Goal: Task Accomplishment & Management: Manage account settings

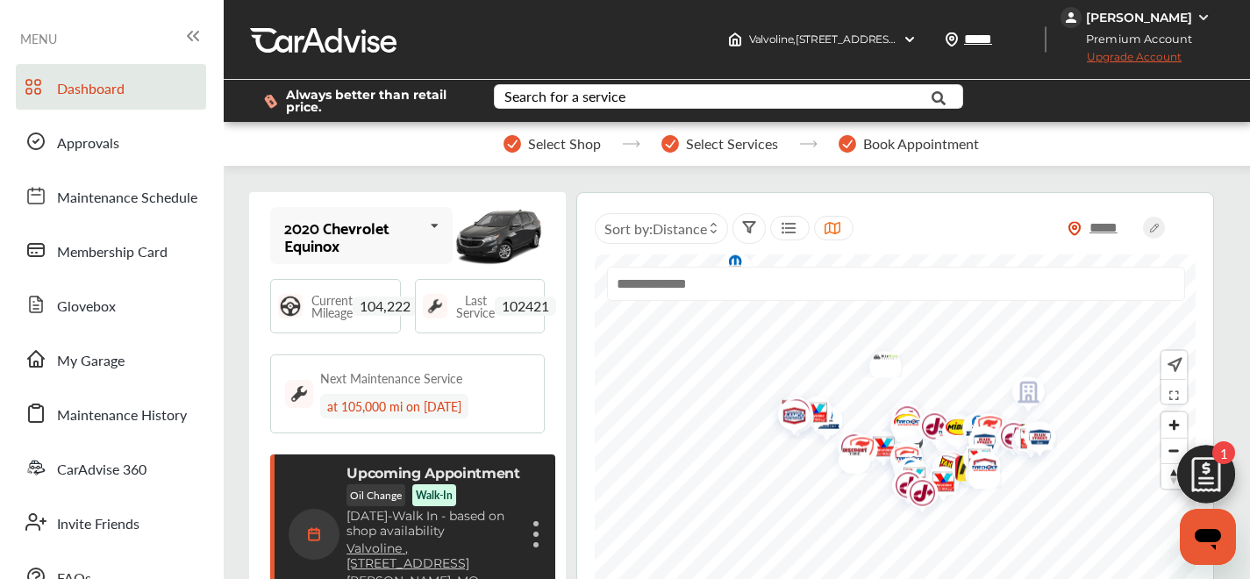
click at [89, 382] on div "Dashboard Approvals Maintenance Schedule Membership Card Glovebox My Garage Mai…" at bounding box center [112, 331] width 206 height 535
click at [134, 339] on link "My Garage" at bounding box center [111, 359] width 190 height 46
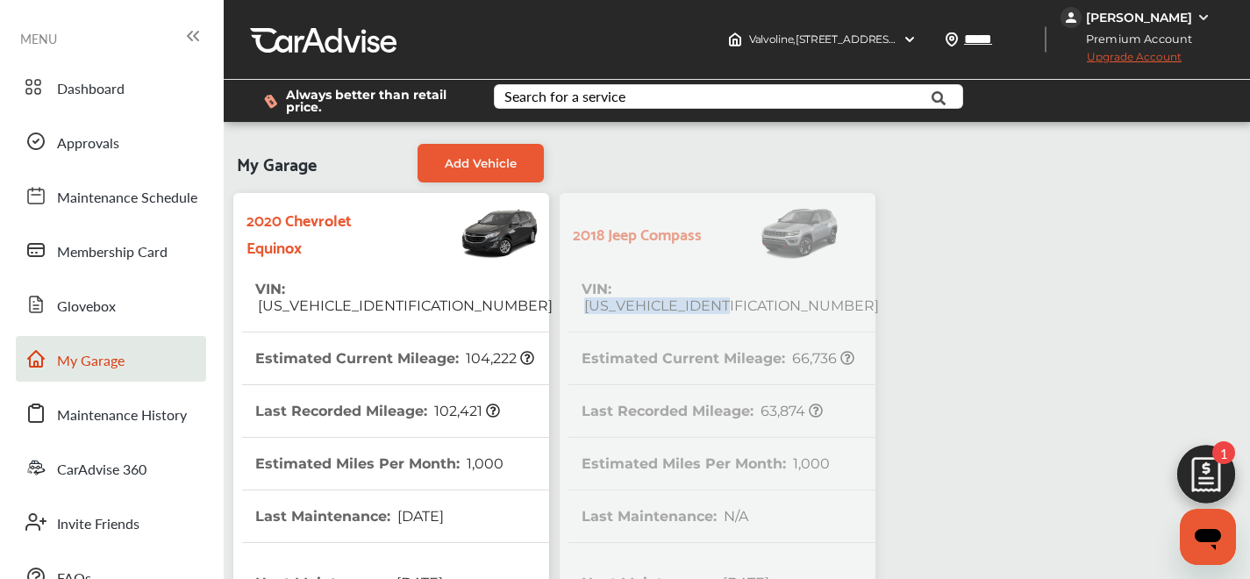
copy span "[US_VEHICLE_IDENTIFICATION_NUMBER]"
